Goal: Task Accomplishment & Management: Manage account settings

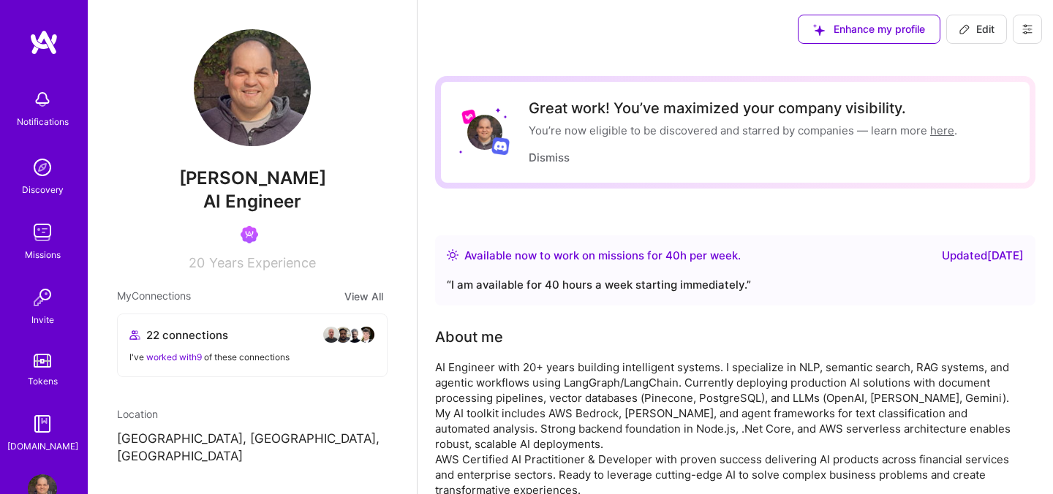
click at [46, 115] on div "Notifications" at bounding box center [43, 121] width 52 height 15
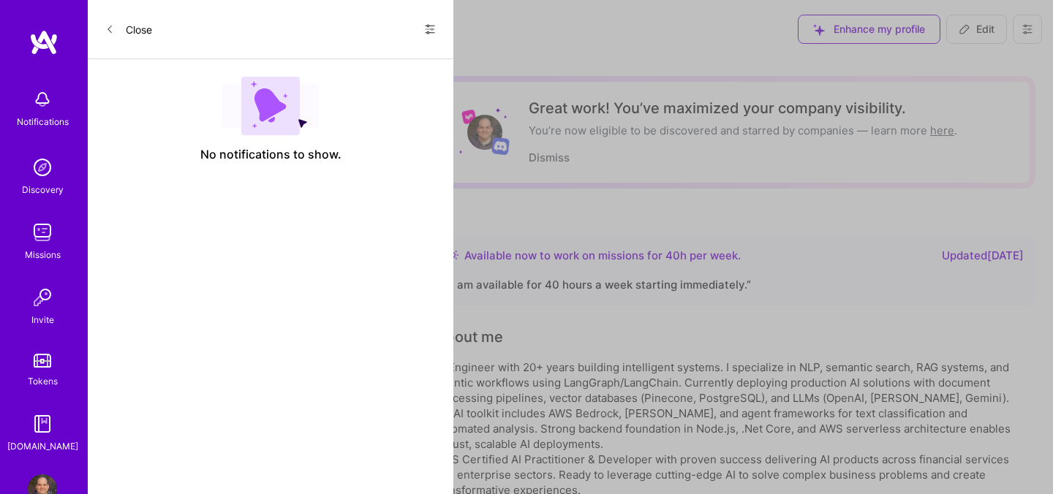
click at [430, 28] on icon at bounding box center [430, 29] width 12 height 12
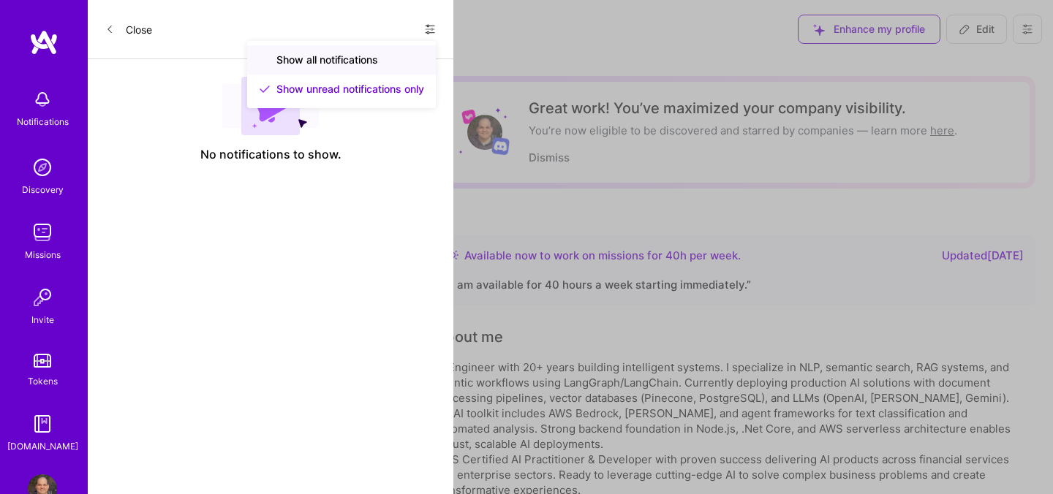
click at [383, 57] on div "Show all notifications" at bounding box center [341, 59] width 189 height 29
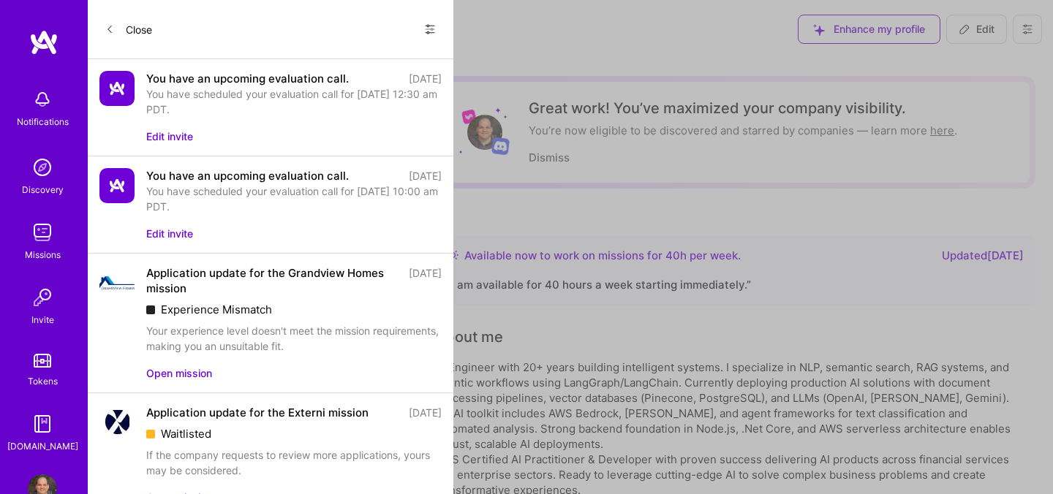
click at [151, 108] on div "You have scheduled your evaluation call for [DATE] 12:30 am PDT." at bounding box center [293, 101] width 295 height 31
click at [158, 137] on button "Edit invite" at bounding box center [169, 136] width 47 height 15
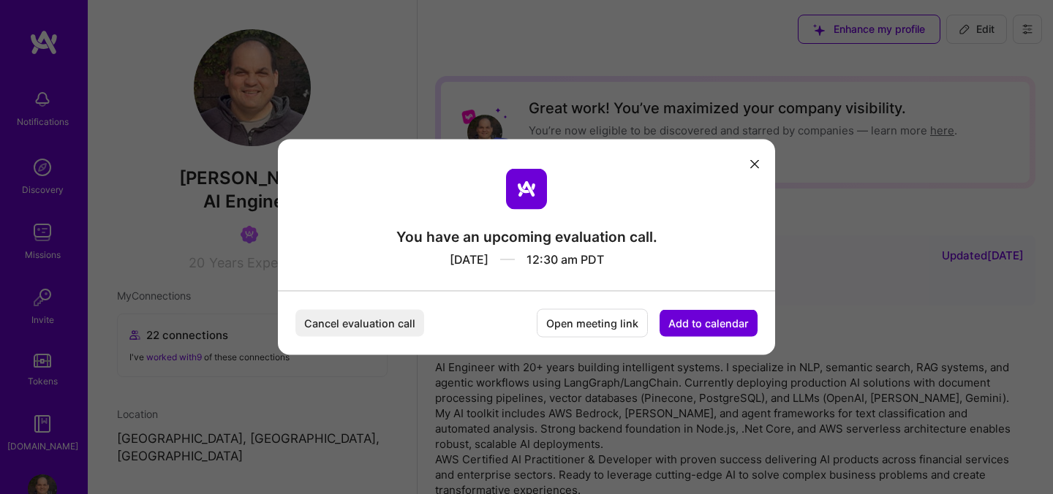
click at [688, 317] on button "Add to calendar" at bounding box center [709, 323] width 98 height 27
click at [701, 218] on div "Google Calendar" at bounding box center [691, 212] width 121 height 29
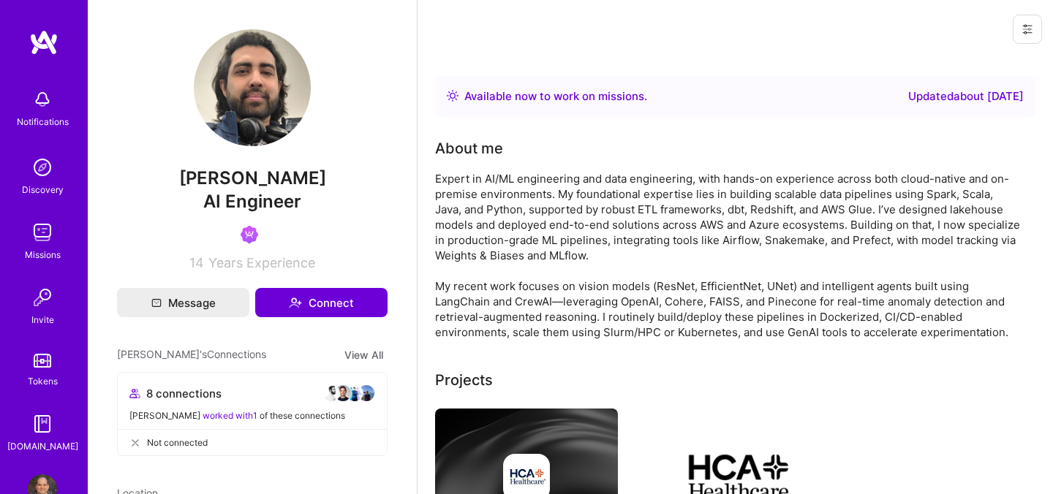
click at [1025, 30] on icon at bounding box center [1028, 29] width 12 height 12
click at [987, 59] on button "Login as Jimson" at bounding box center [965, 62] width 154 height 37
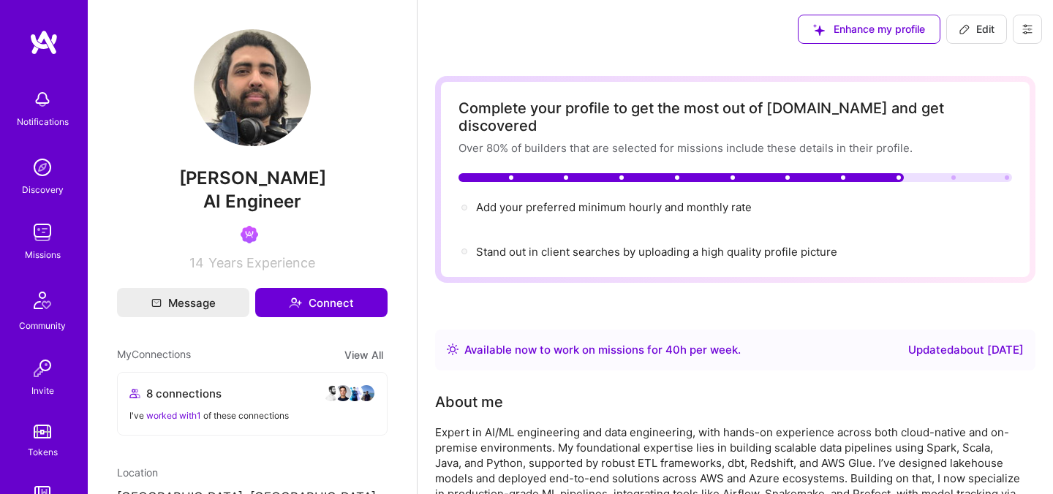
click at [1026, 29] on icon at bounding box center [1027, 30] width 9 height 2
